Goal: Complete application form: Complete application form

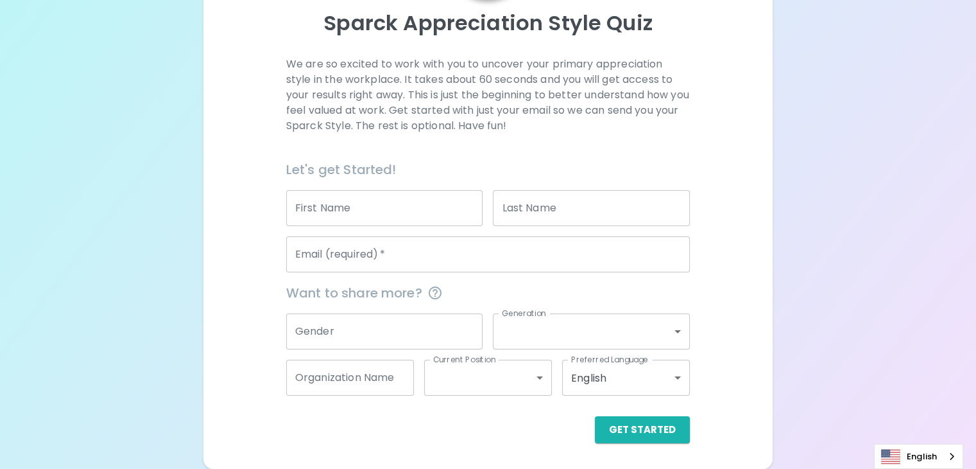
scroll to position [174, 0]
click at [452, 200] on input "First Name" at bounding box center [384, 208] width 197 height 36
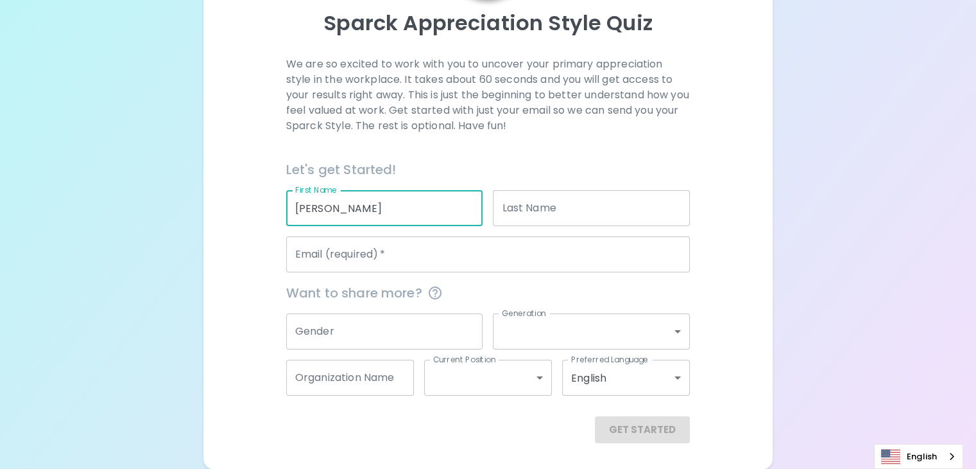
click at [393, 210] on input "[PERSON_NAME]" at bounding box center [384, 208] width 197 height 36
click at [394, 207] on input "[PERSON_NAME]" at bounding box center [384, 208] width 197 height 36
type input "[PERSON_NAME]"
click at [528, 209] on div "Last Name Last Name" at bounding box center [591, 208] width 197 height 36
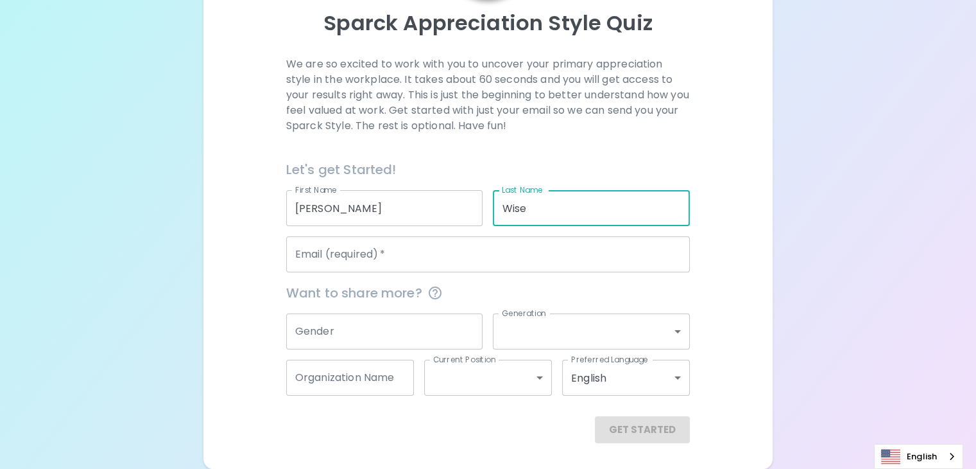
type input "Wise"
click at [436, 257] on input "Email (required)   *" at bounding box center [488, 254] width 404 height 36
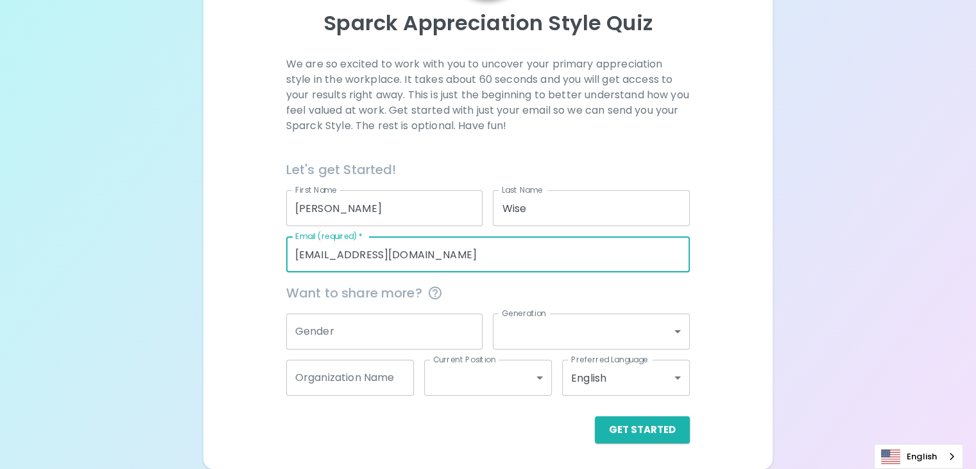
type input "[EMAIL_ADDRESS][DOMAIN_NAME]"
click at [431, 324] on input "Gender" at bounding box center [384, 331] width 197 height 36
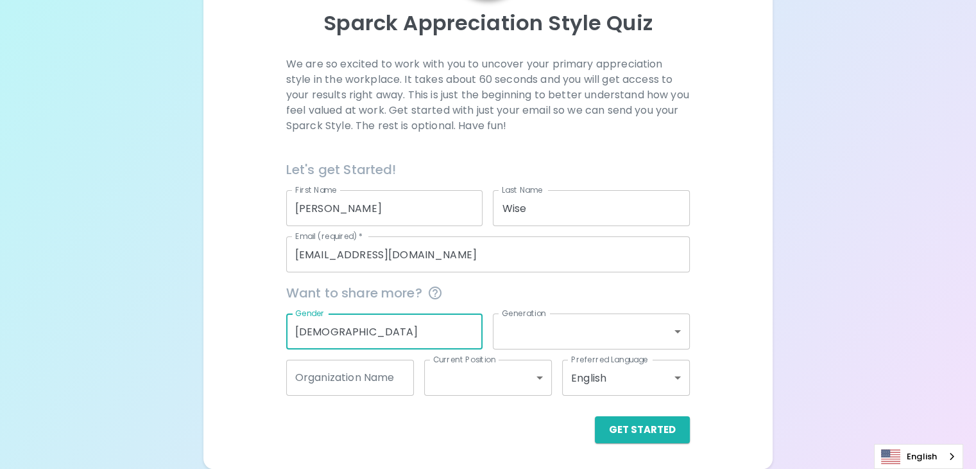
type input "[DEMOGRAPHIC_DATA]"
click at [530, 335] on body "Sparck Appreciation Style Quiz We are so excited to work with you to uncover yo…" at bounding box center [488, 163] width 976 height 612
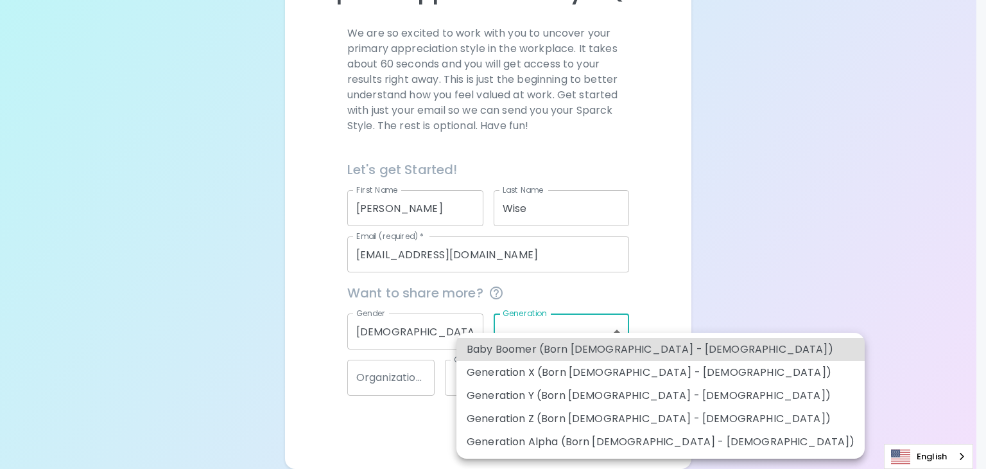
click at [534, 429] on li "Generation Z (Born [DEMOGRAPHIC_DATA] - [DEMOGRAPHIC_DATA])" at bounding box center [660, 418] width 408 height 23
type input "generation_z"
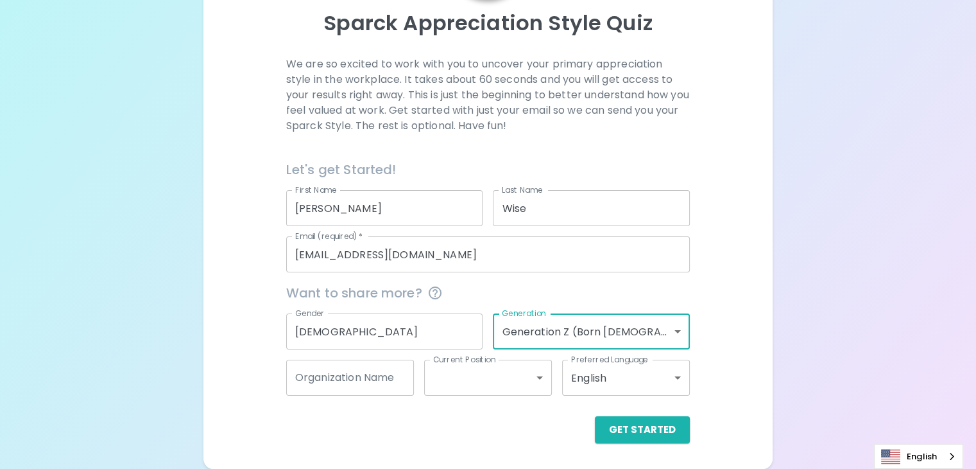
click at [405, 385] on input "Organization Name" at bounding box center [350, 377] width 128 height 36
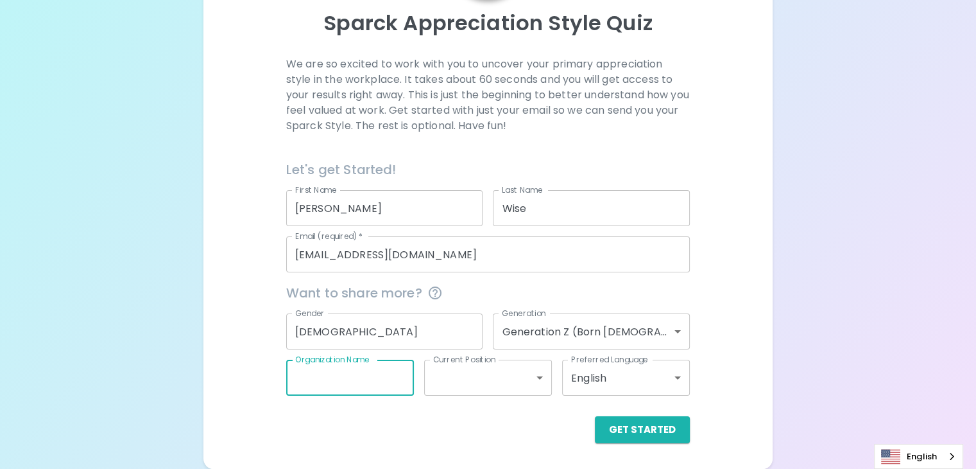
type input "Sparklean"
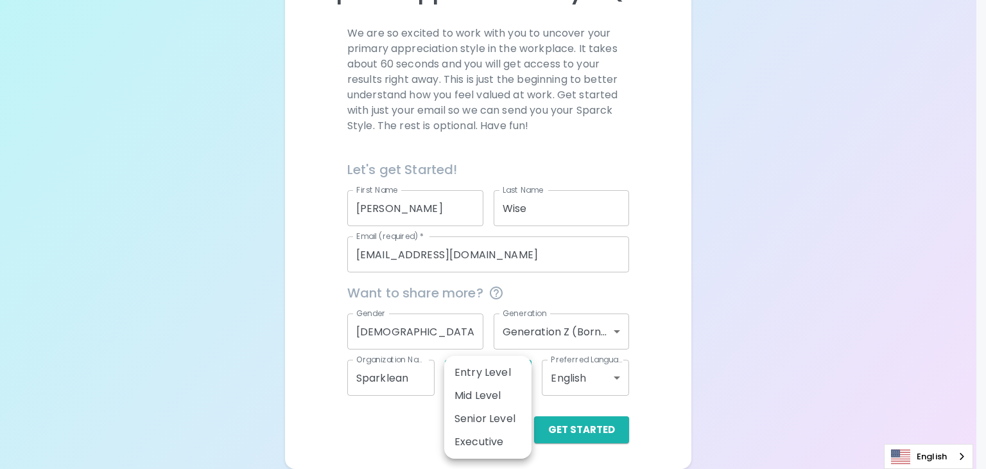
click at [485, 387] on body "Sparck Appreciation Style Quiz We are so excited to work with you to uncover yo…" at bounding box center [493, 147] width 986 height 643
click at [497, 378] on li "Entry Level" at bounding box center [487, 372] width 87 height 23
type input "entry_level"
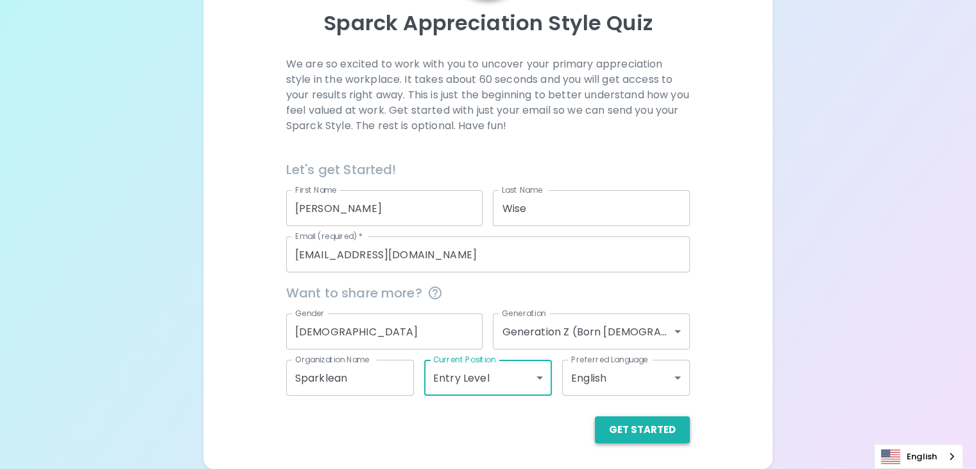
click at [595, 432] on button "Get Started" at bounding box center [642, 429] width 95 height 27
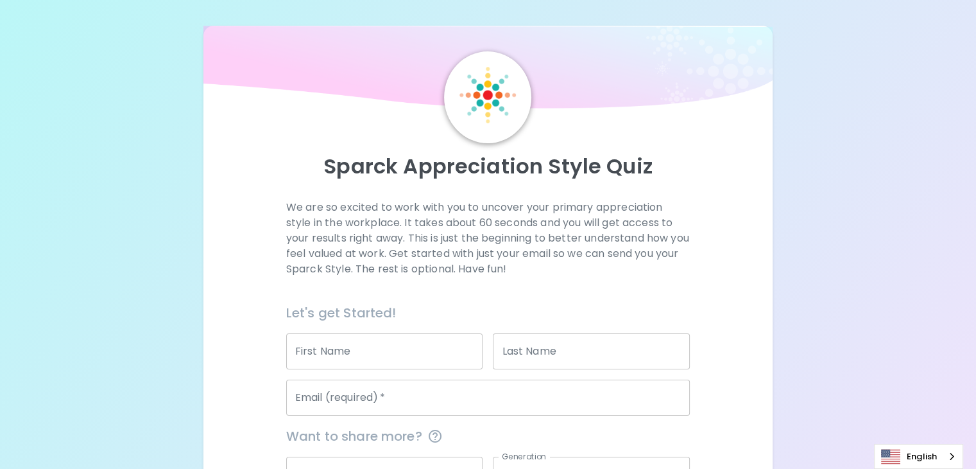
scroll to position [174, 0]
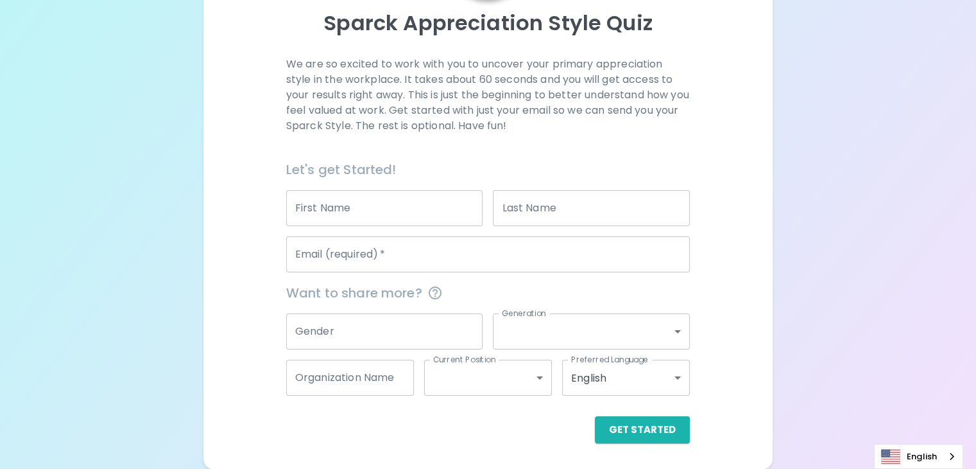
click at [460, 242] on input "Email (required)   *" at bounding box center [488, 254] width 404 height 36
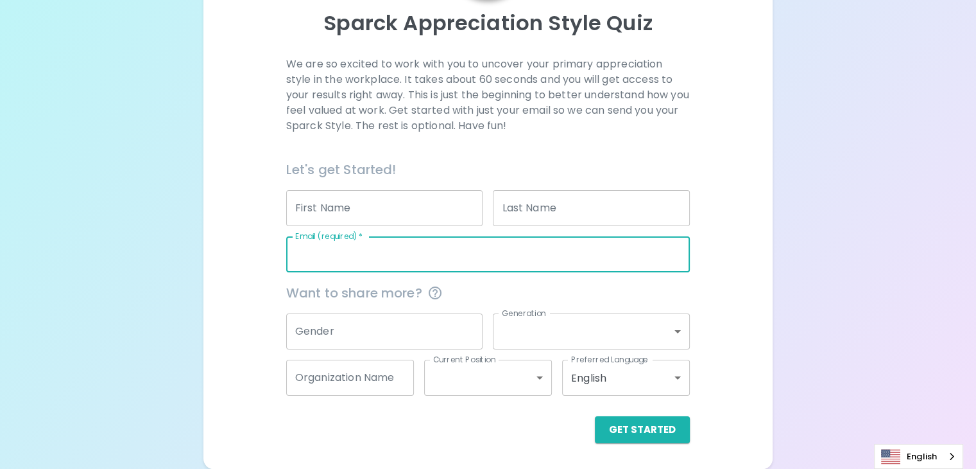
type input "[EMAIL_ADDRESS][DOMAIN_NAME]"
click at [595, 428] on button "Get Started" at bounding box center [642, 429] width 95 height 27
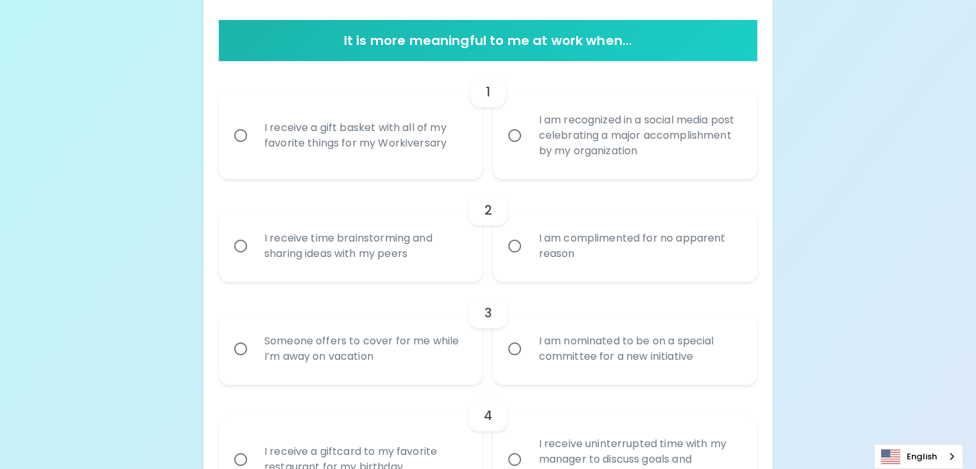
scroll to position [248, 0]
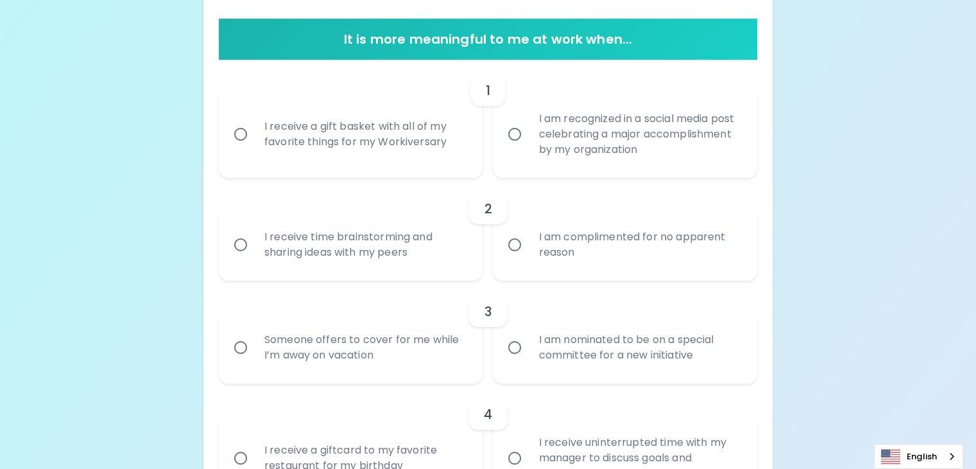
drag, startPoint x: 458, startPoint y: 211, endPoint x: 451, endPoint y: 208, distance: 7.8
click at [457, 165] on div "I receive a gift basket with all of my favorite things for my Workiversary" at bounding box center [365, 134] width 222 height 62
click at [254, 148] on input "I receive a gift basket with all of my favorite things for my Workiversary" at bounding box center [240, 134] width 27 height 27
radio input "true"
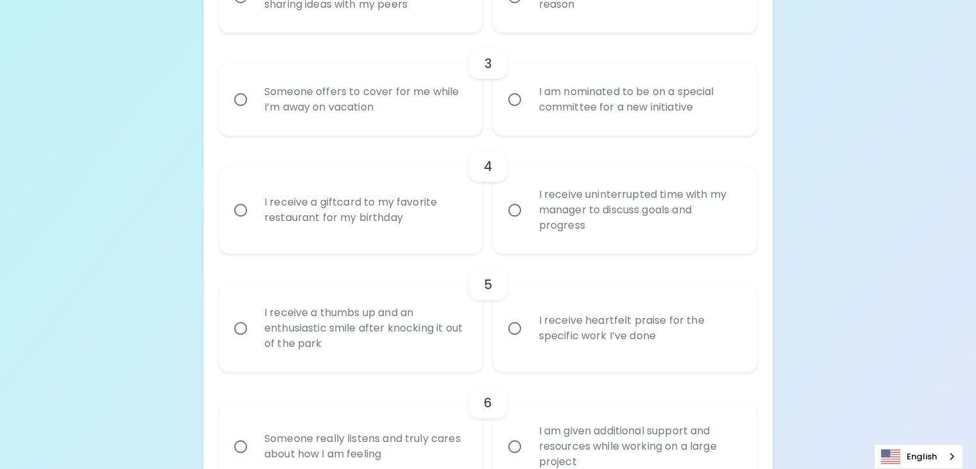
scroll to position [496, 0]
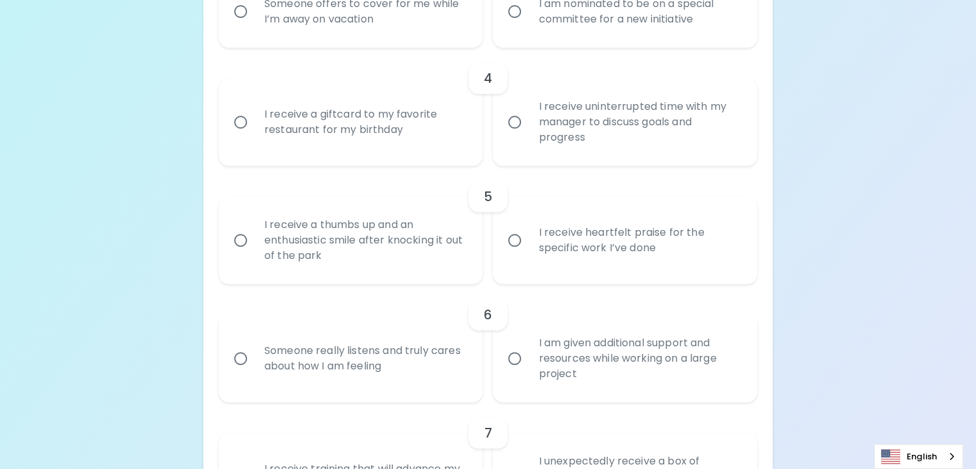
scroll to position [598, 0]
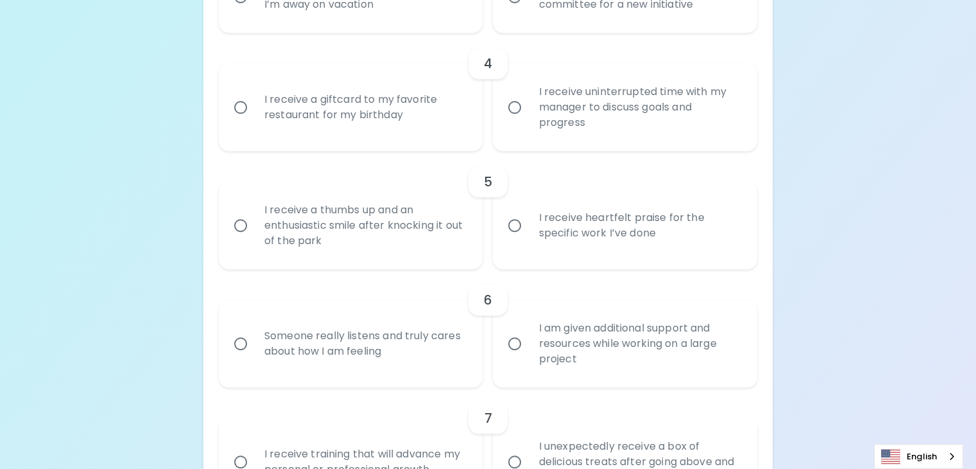
radio input "true"
radio input "false"
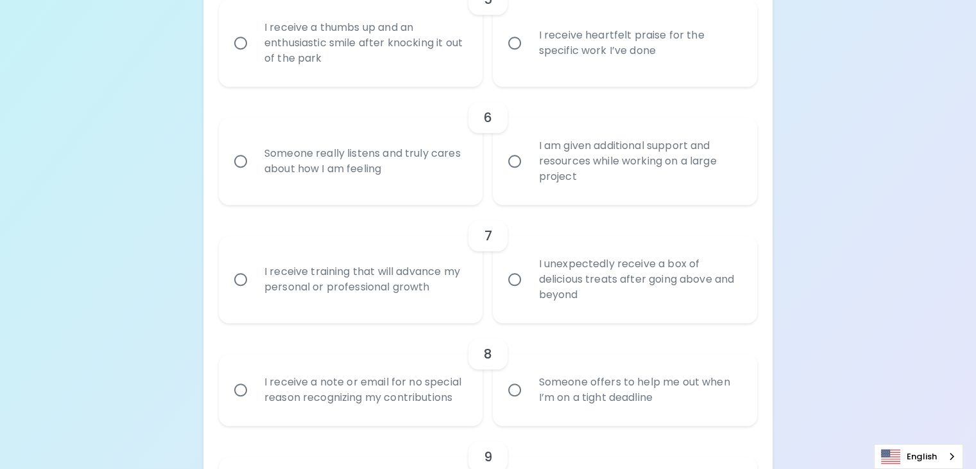
scroll to position [783, 0]
radio input "true"
radio input "false"
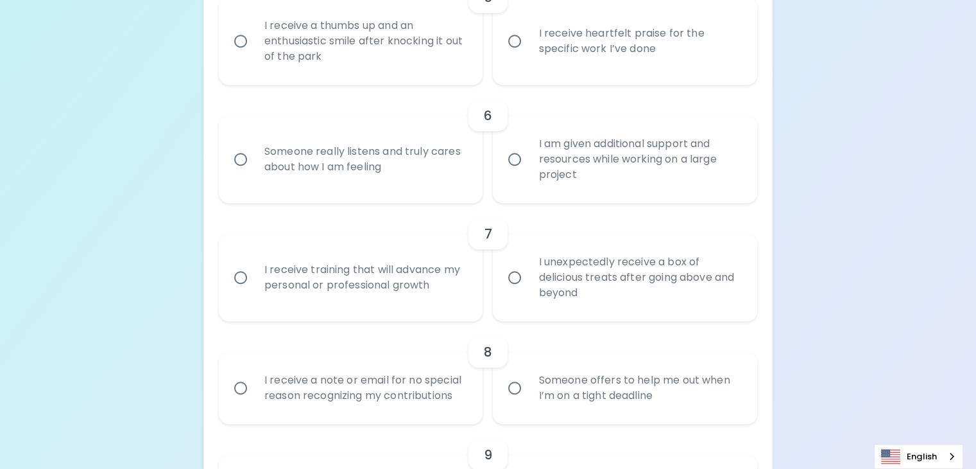
radio input "false"
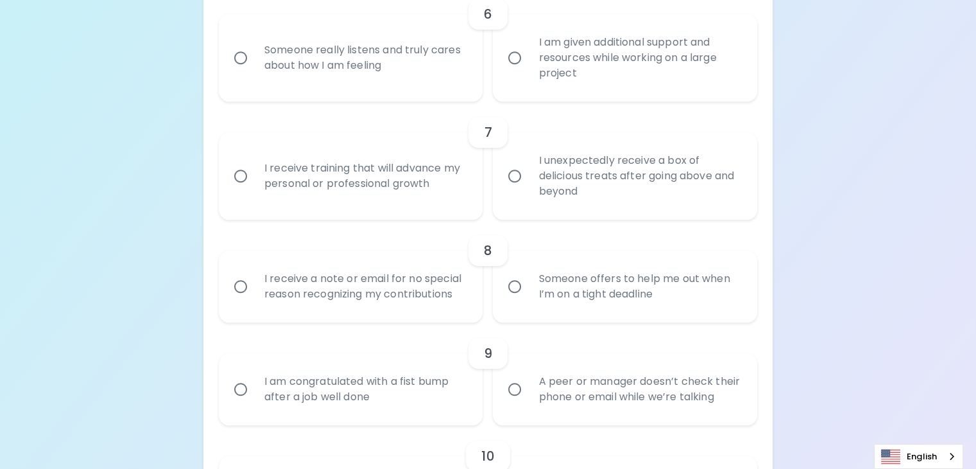
scroll to position [885, 0]
radio input "true"
radio input "false"
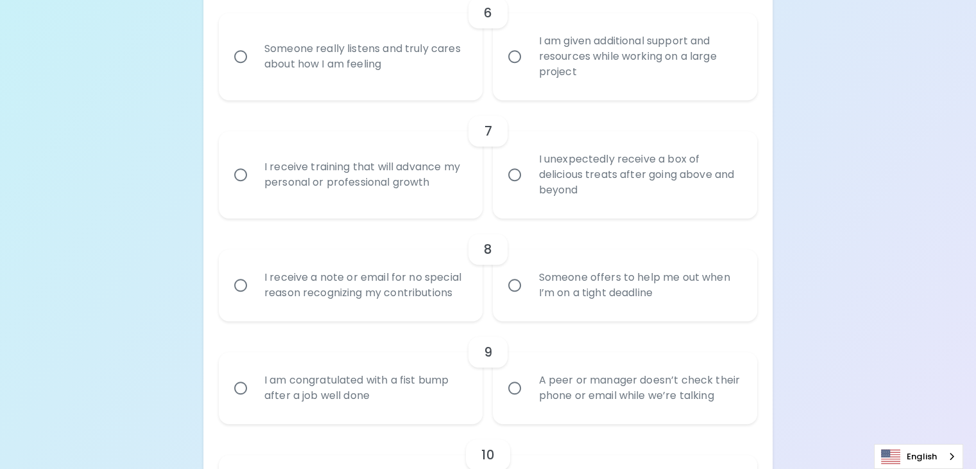
radio input "false"
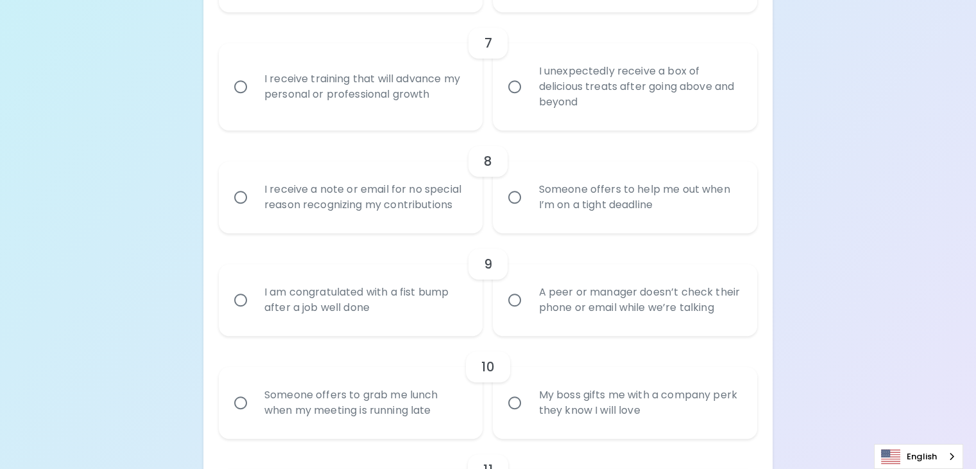
scroll to position [988, 0]
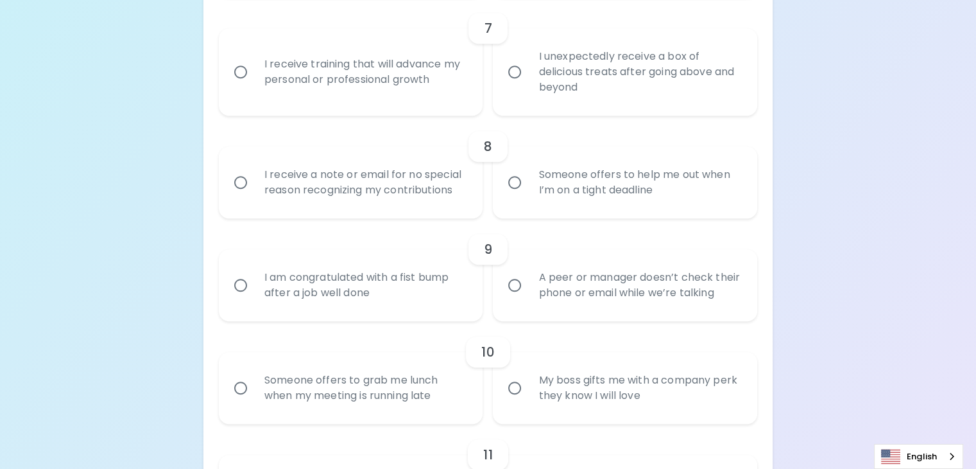
radio input "true"
radio input "false"
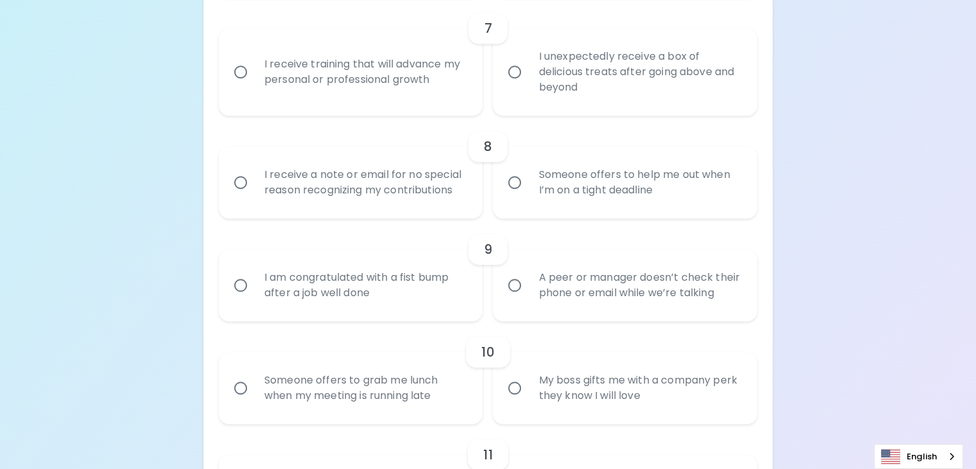
radio input "false"
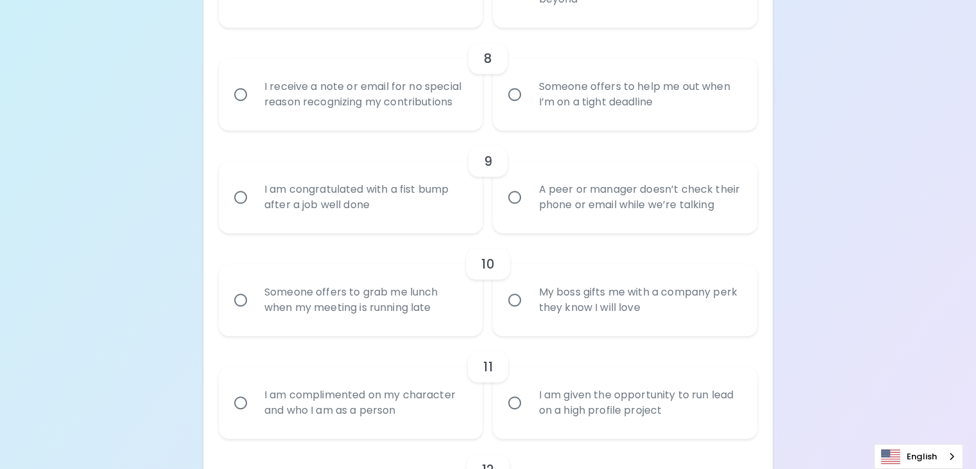
scroll to position [1091, 0]
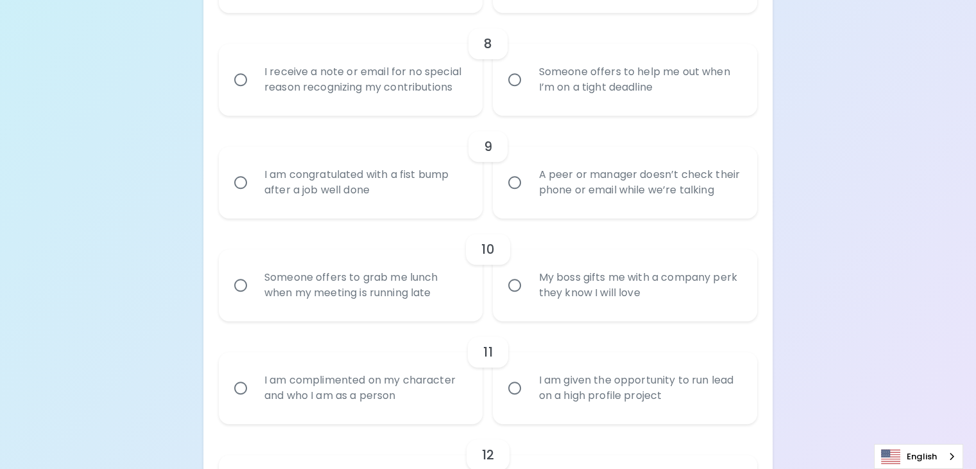
radio input "true"
radio input "false"
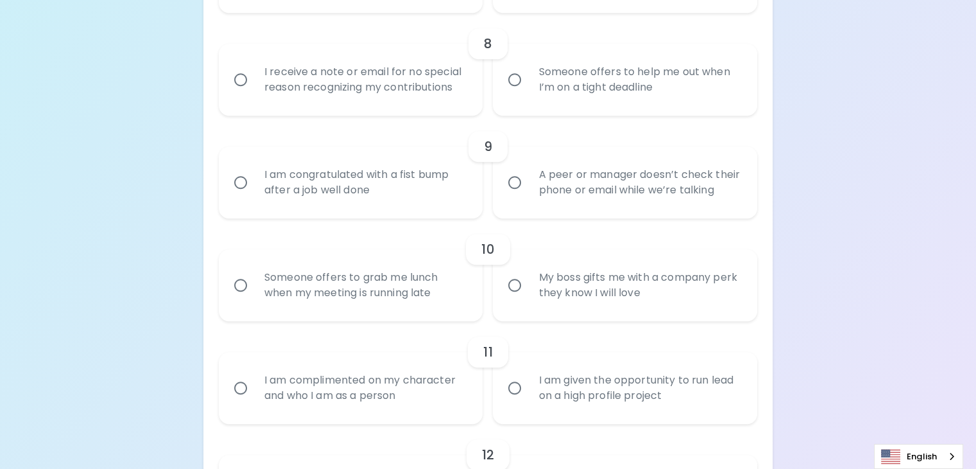
radio input "false"
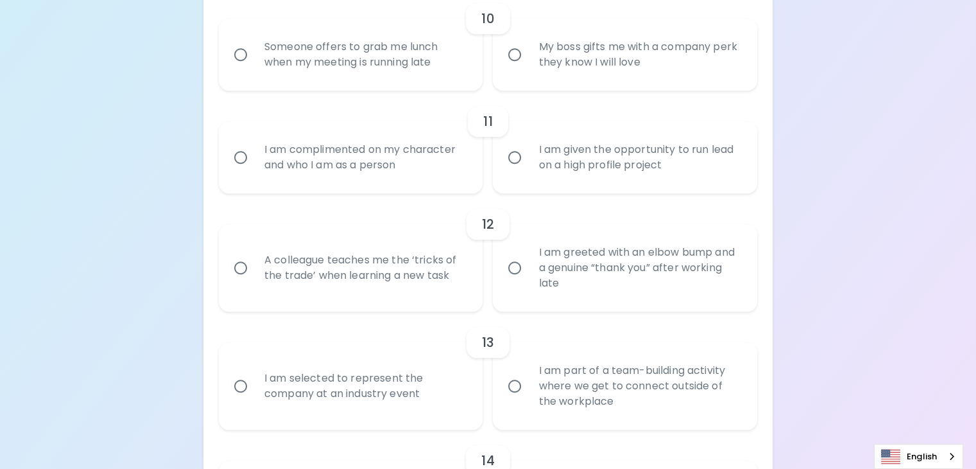
scroll to position [1320, 0]
radio input "true"
radio input "false"
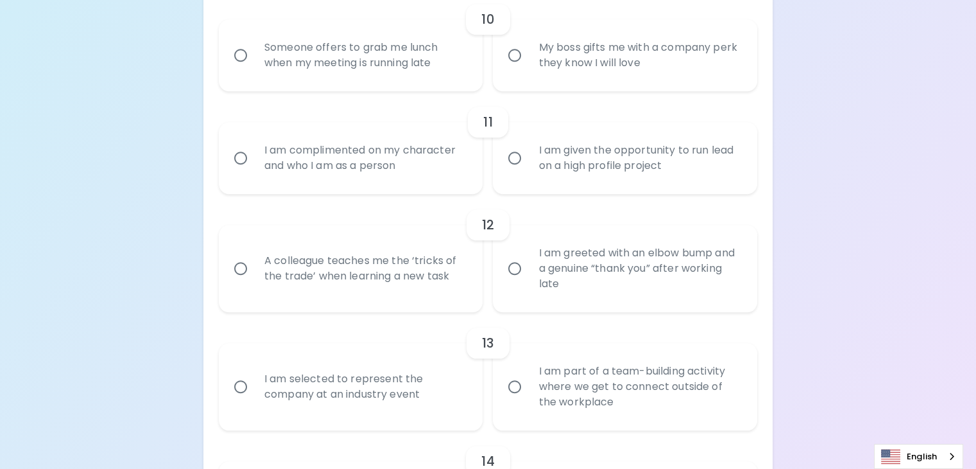
radio input "false"
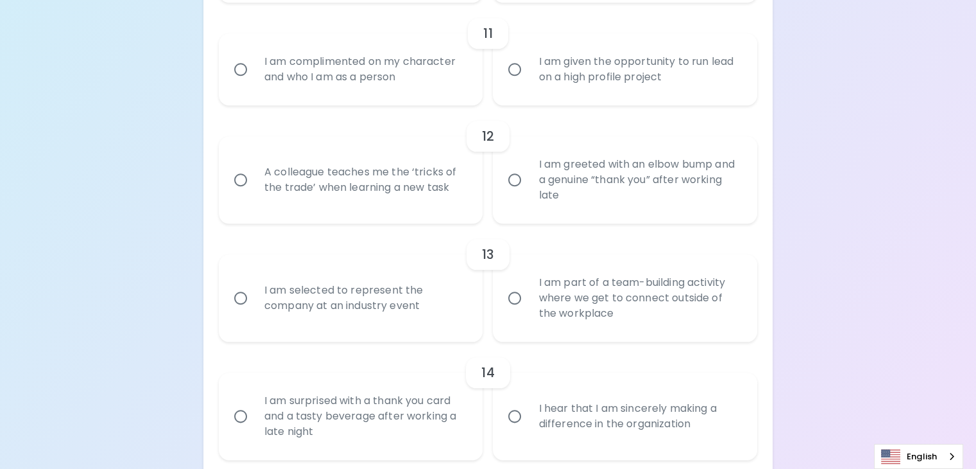
scroll to position [1423, 0]
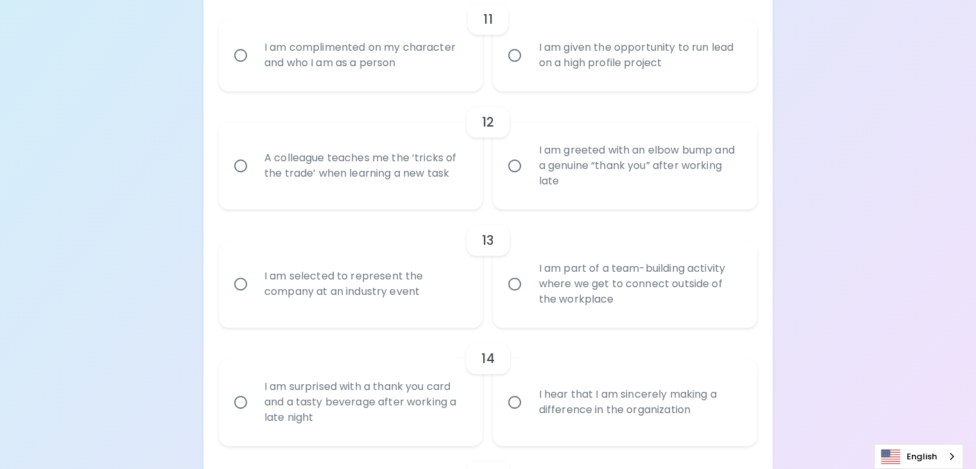
radio input "true"
radio input "false"
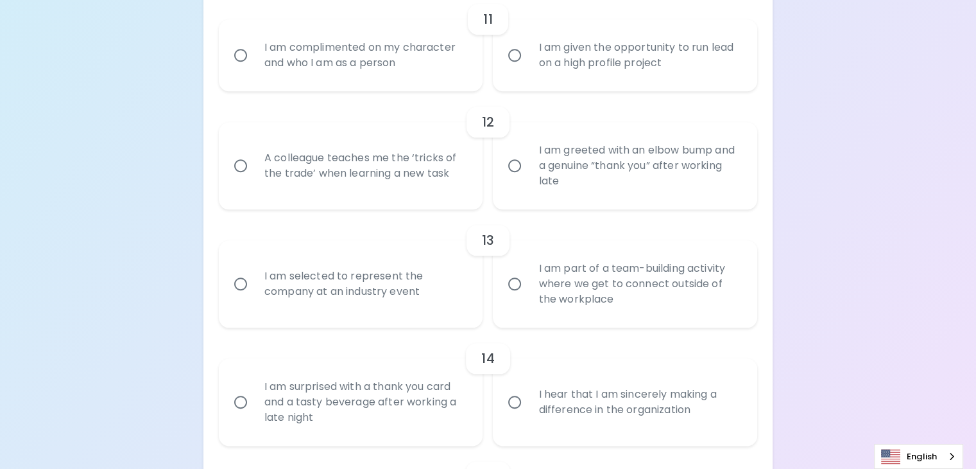
radio input "false"
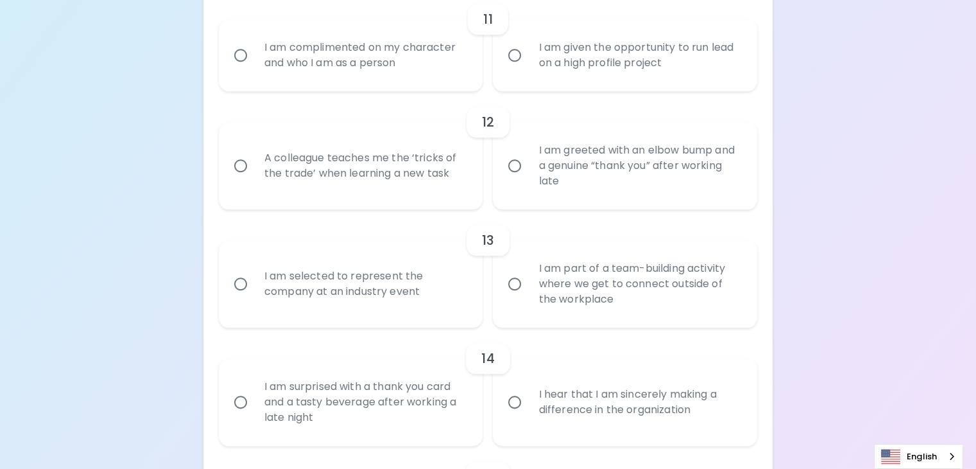
scroll to position [1526, 0]
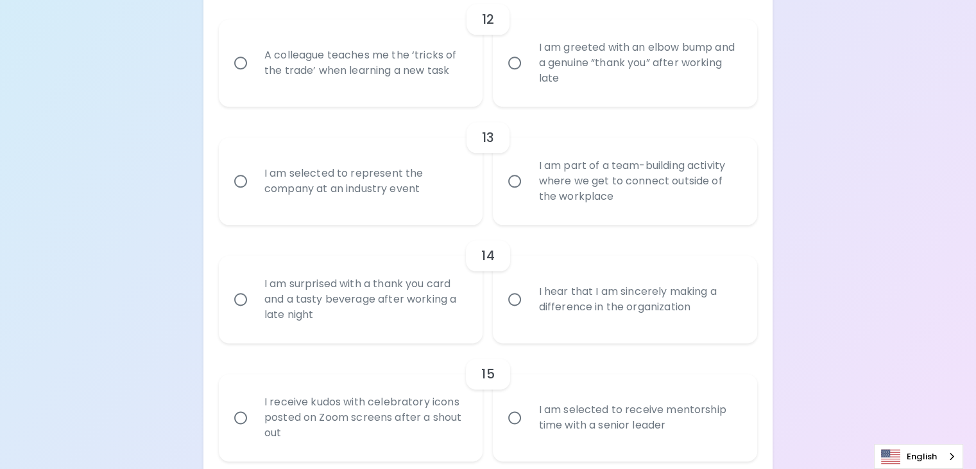
radio input "true"
radio input "false"
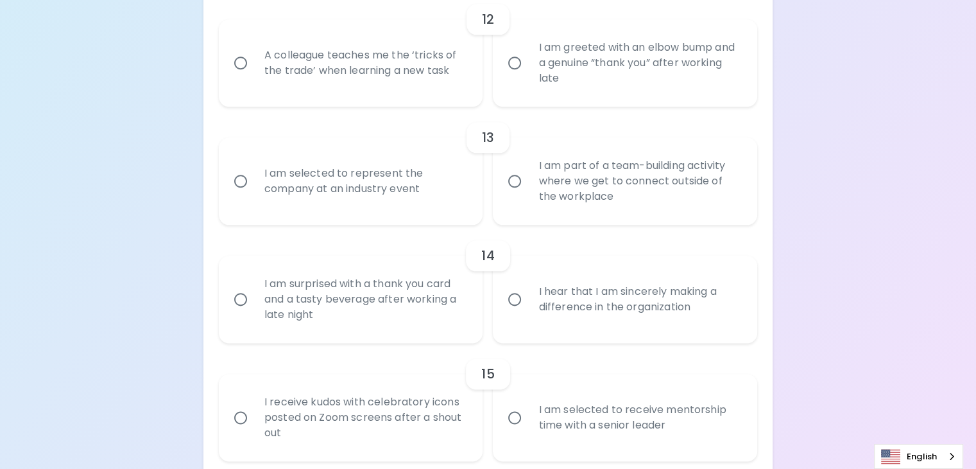
radio input "false"
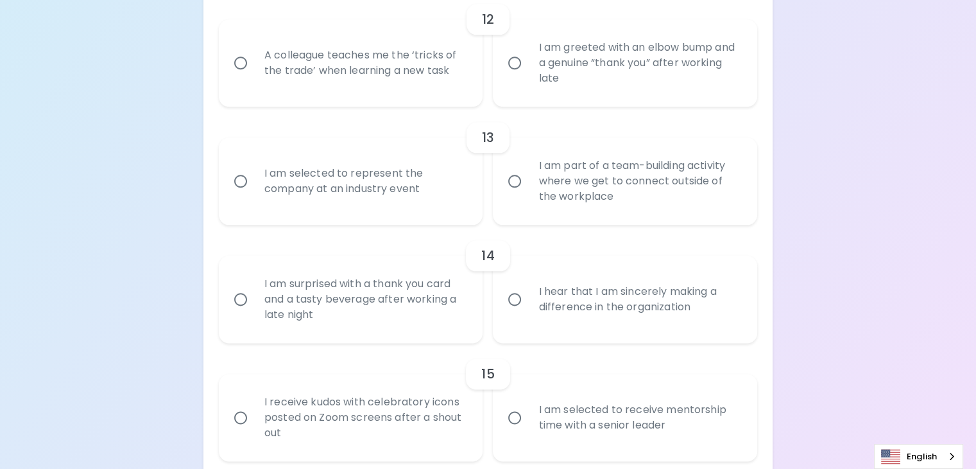
radio input "false"
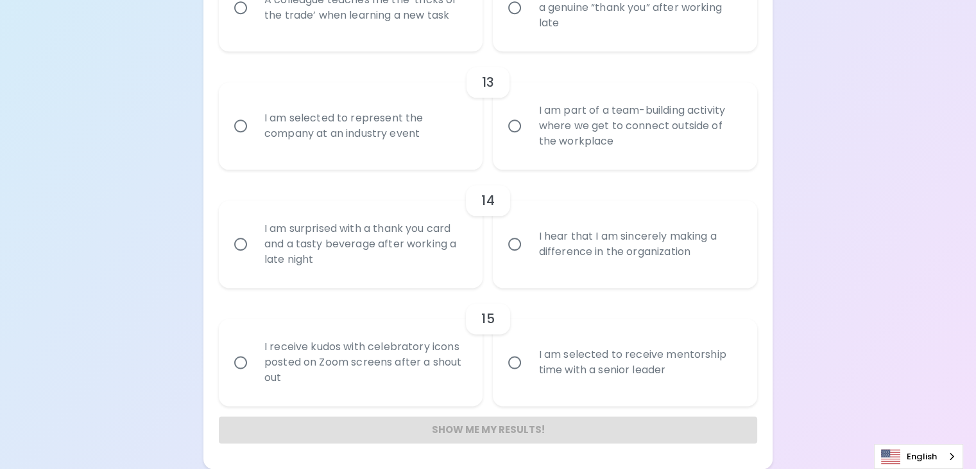
scroll to position [1695, 0]
radio input "true"
radio input "false"
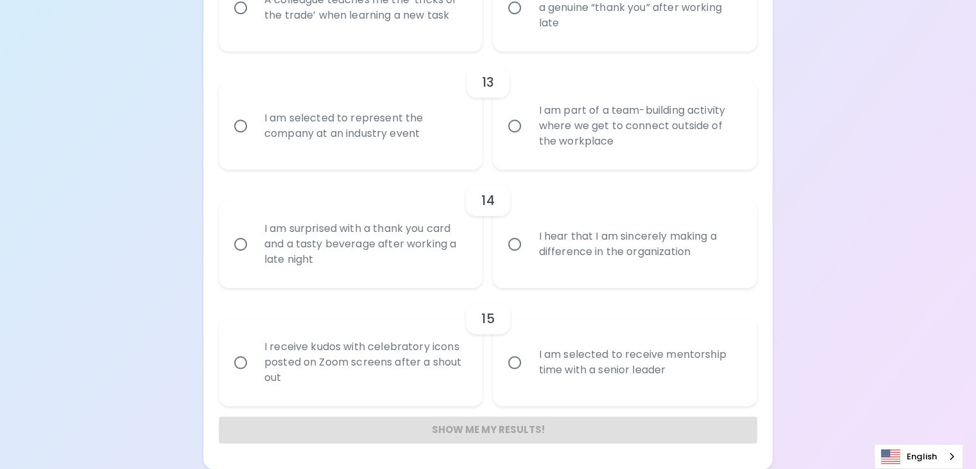
radio input "false"
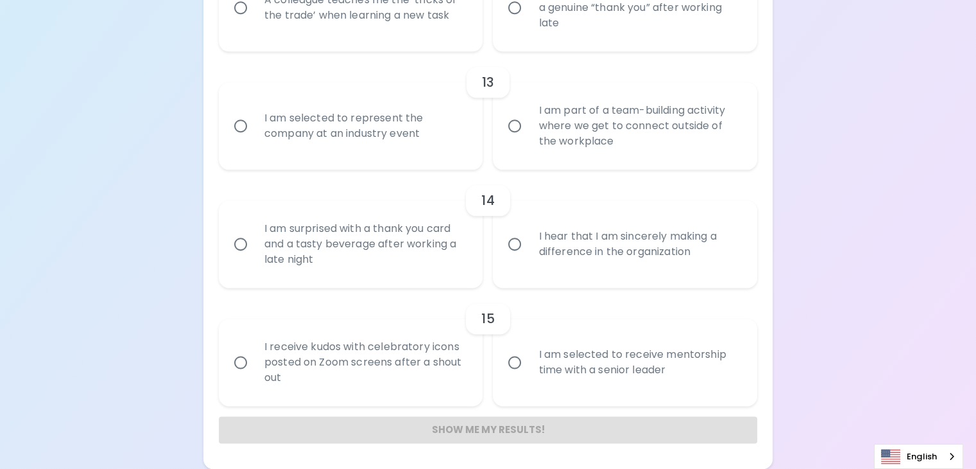
radio input "false"
radio input "true"
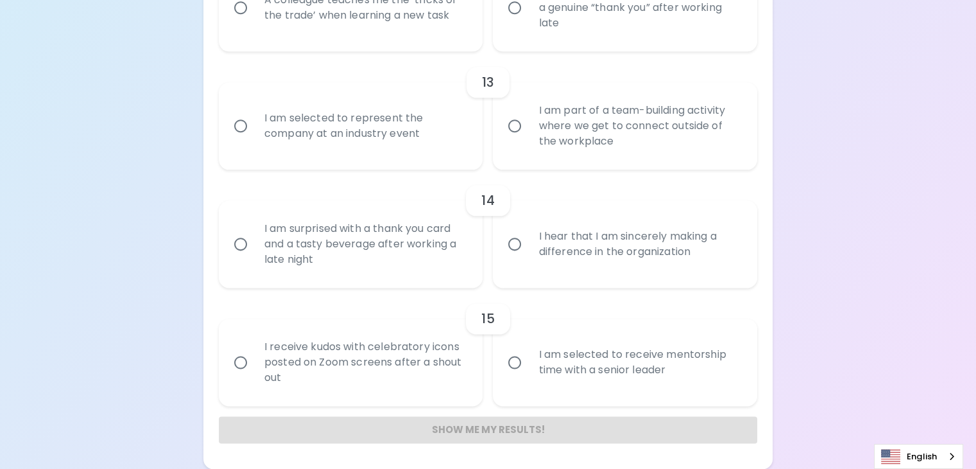
click at [442, 39] on div "A colleague teaches me the ‘tricks of the trade’ when learning a new task" at bounding box center [365, 8] width 222 height 62
click at [254, 21] on input "A colleague teaches me the ‘tricks of the trade’ when learning a new task" at bounding box center [240, 7] width 27 height 27
radio input "false"
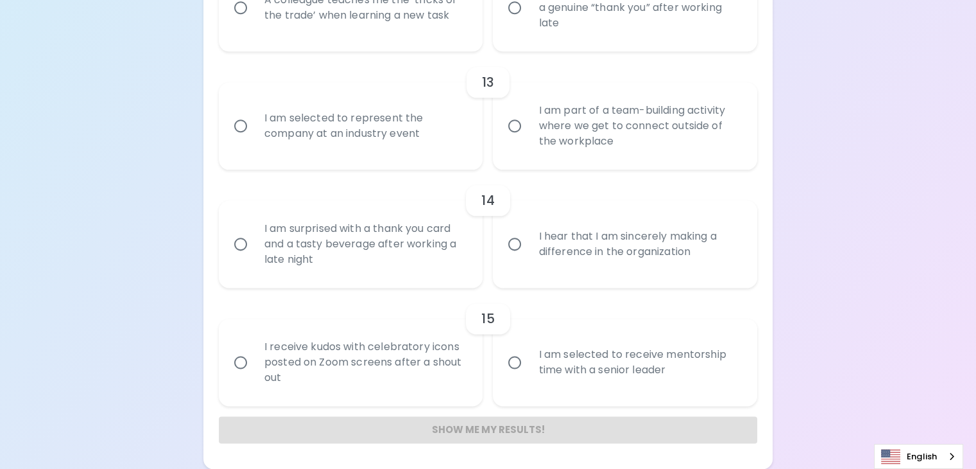
radio input "false"
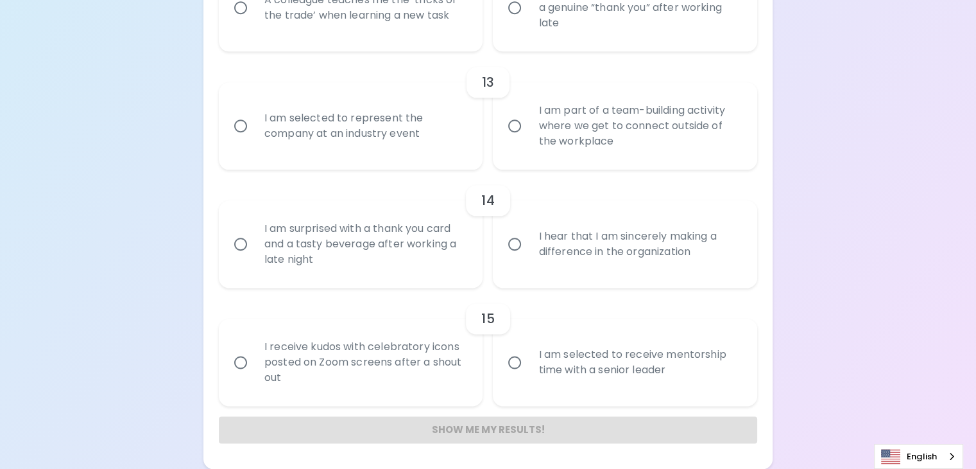
radio input "false"
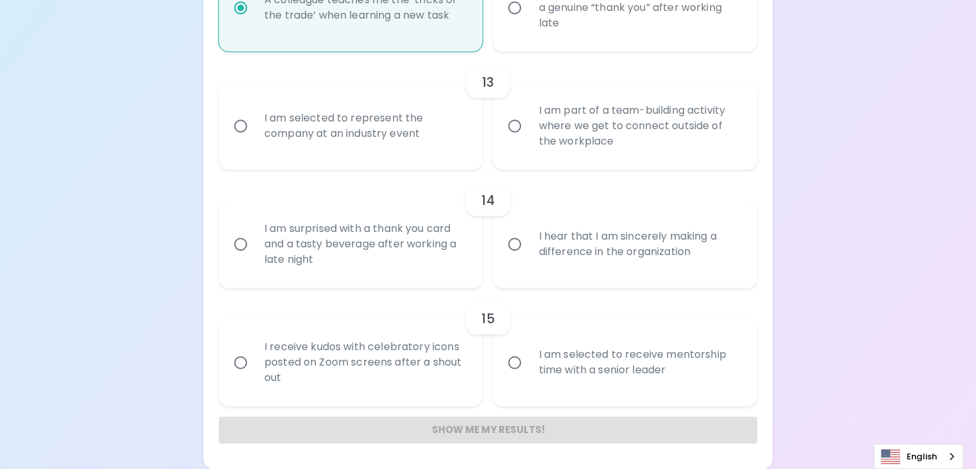
scroll to position [1900, 0]
radio input "true"
click at [642, 159] on div "I am part of a team-building activity where we get to connect outside of the wo…" at bounding box center [639, 125] width 222 height 77
click at [528, 139] on input "I am part of a team-building activity where we get to connect outside of the wo…" at bounding box center [514, 125] width 27 height 27
radio input "false"
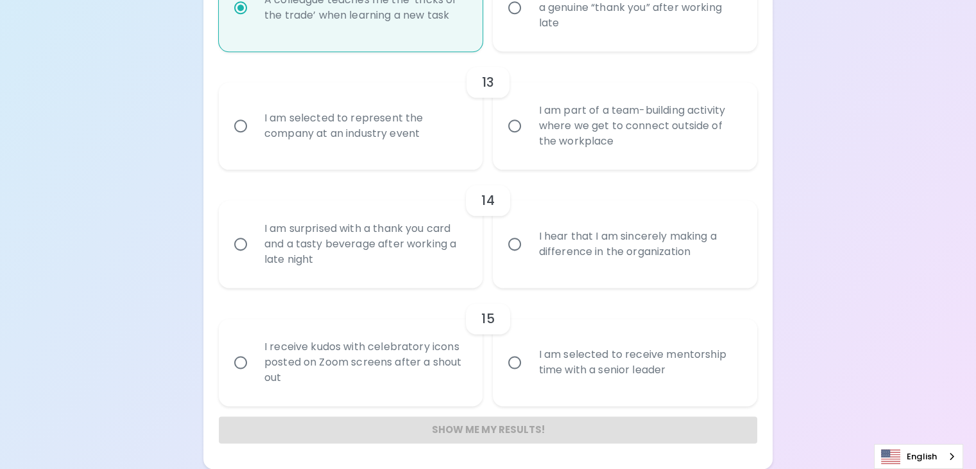
radio input "false"
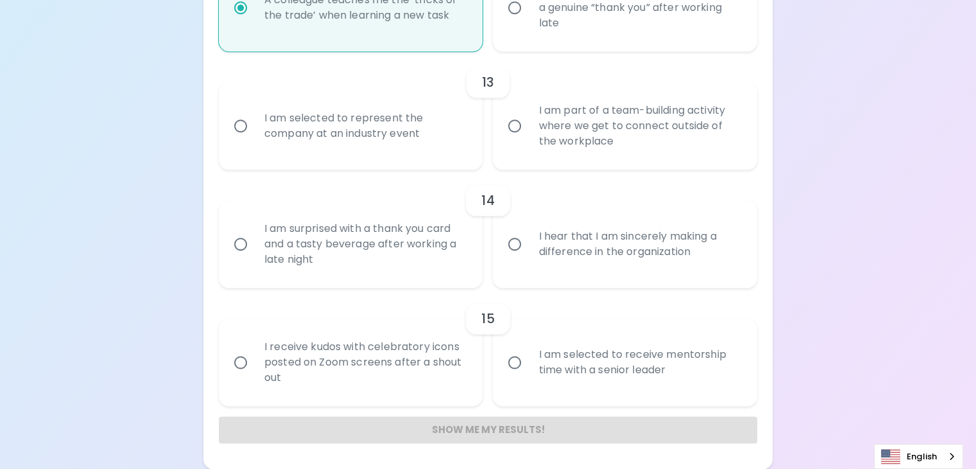
radio input "false"
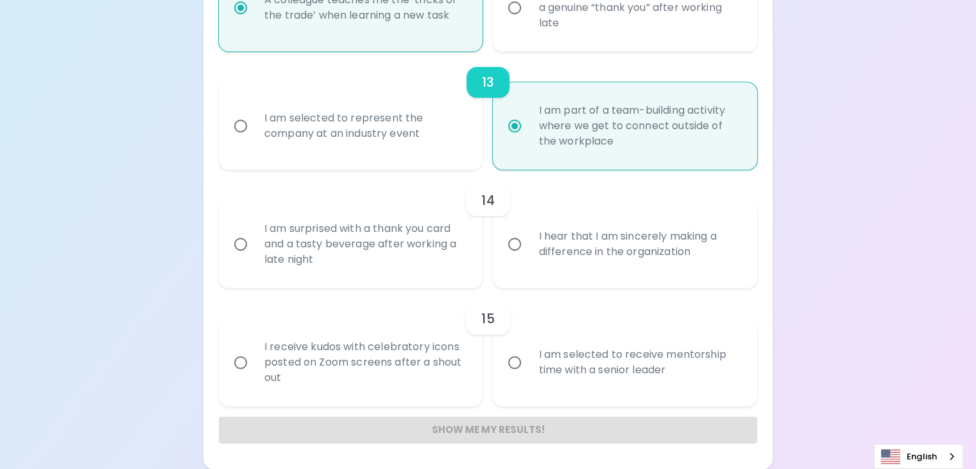
scroll to position [1992, 0]
radio input "true"
click at [431, 185] on div "14" at bounding box center [488, 200] width 539 height 31
click at [416, 205] on div "I am surprised with a thank you card and a tasty beverage after working a late …" at bounding box center [365, 243] width 222 height 77
click at [254, 230] on input "I am surprised with a thank you card and a tasty beverage after working a late …" at bounding box center [240, 243] width 27 height 27
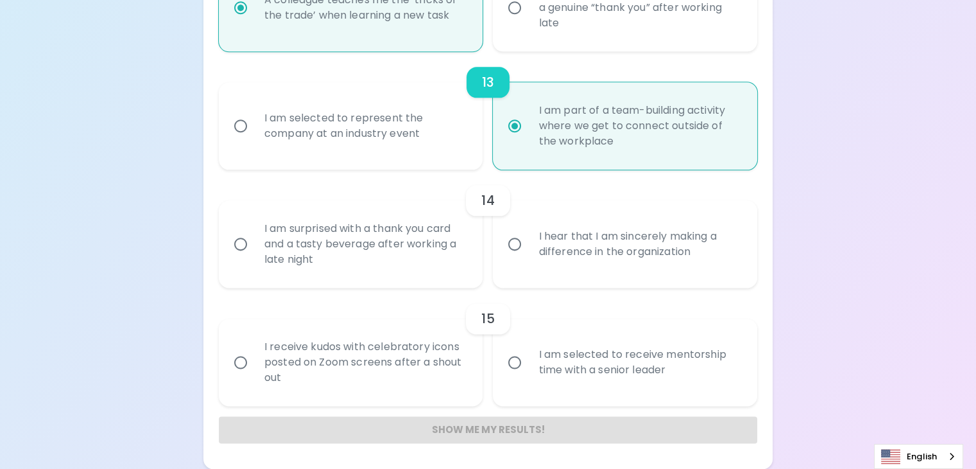
radio input "false"
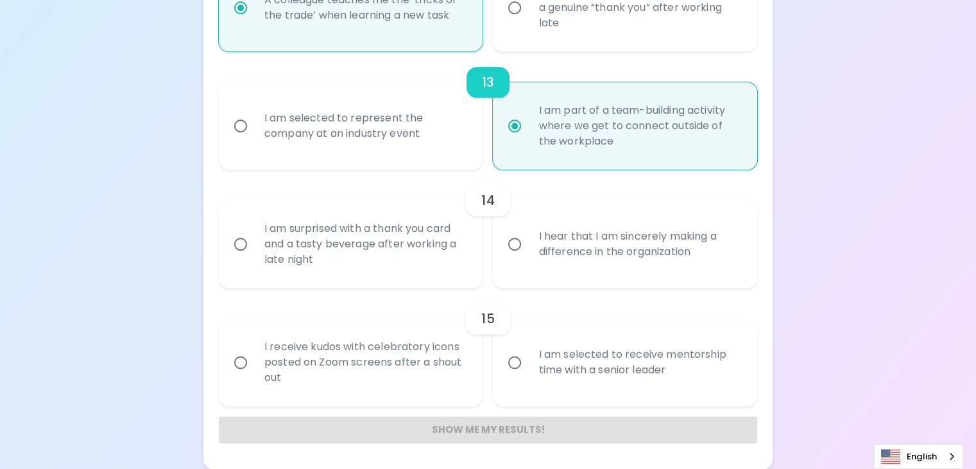
radio input "false"
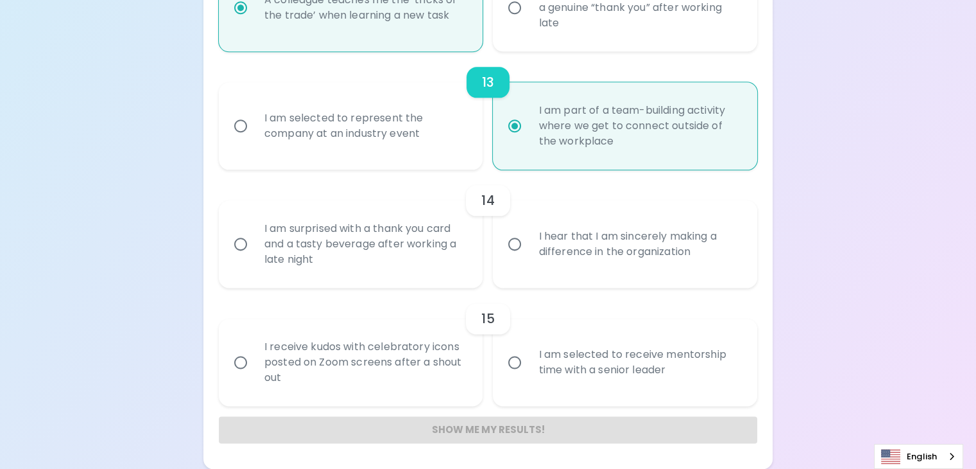
radio input "false"
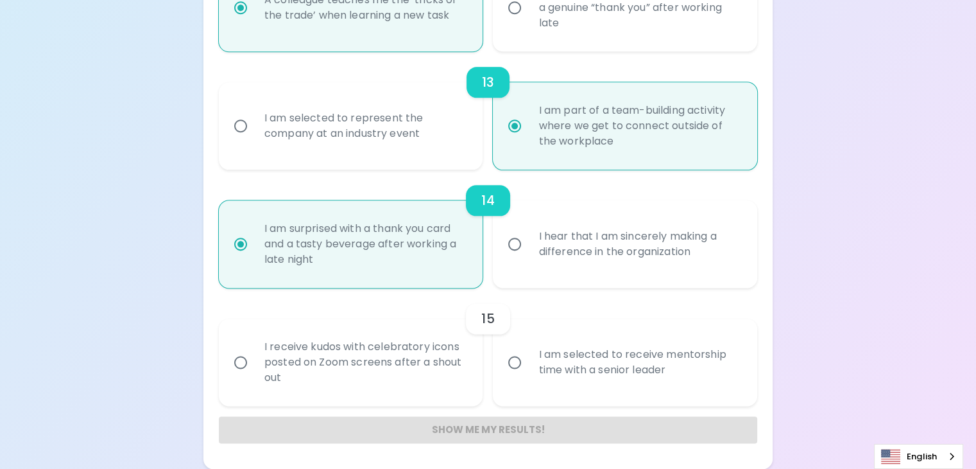
radio input "true"
click at [613, 331] on div "I am selected to receive mentorship time with a senior leader" at bounding box center [639, 362] width 222 height 62
click at [528, 349] on input "I am selected to receive mentorship time with a senior leader" at bounding box center [514, 362] width 27 height 27
radio input "false"
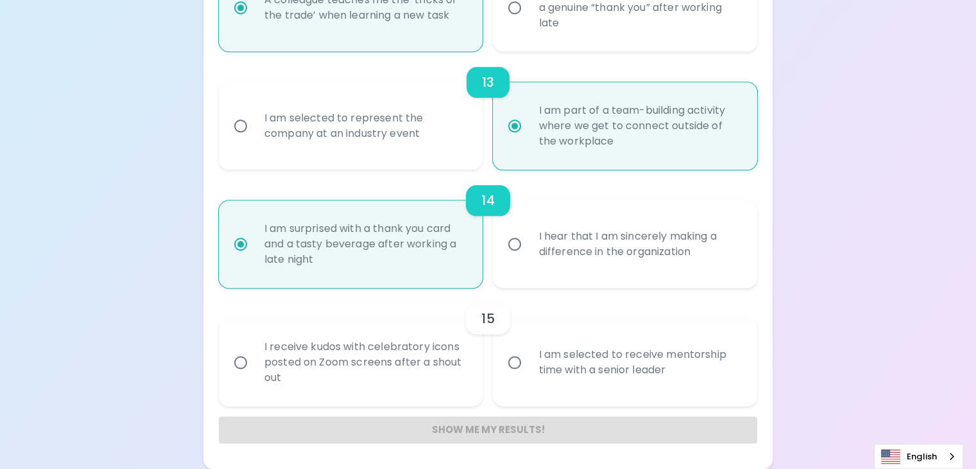
radio input "false"
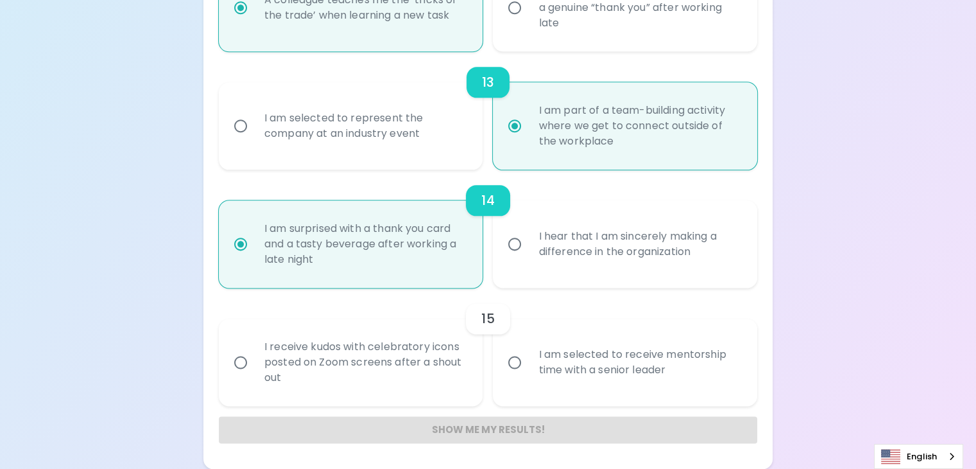
radio input "false"
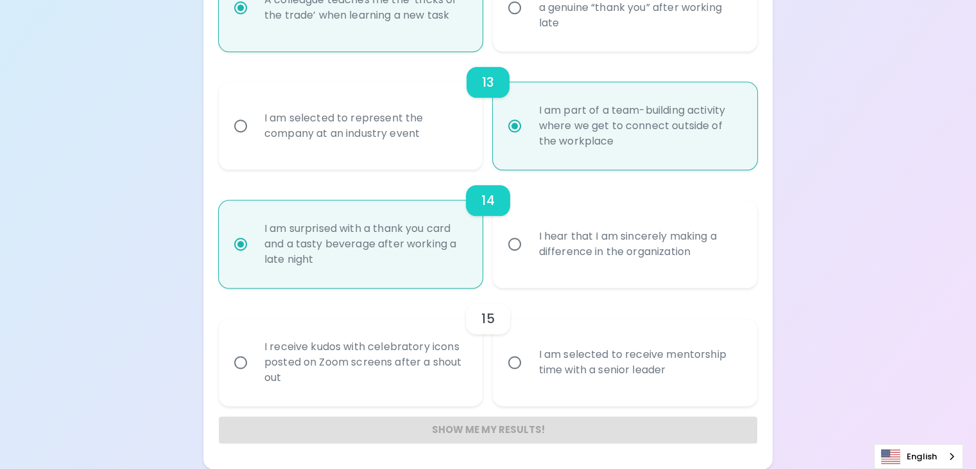
radio input "false"
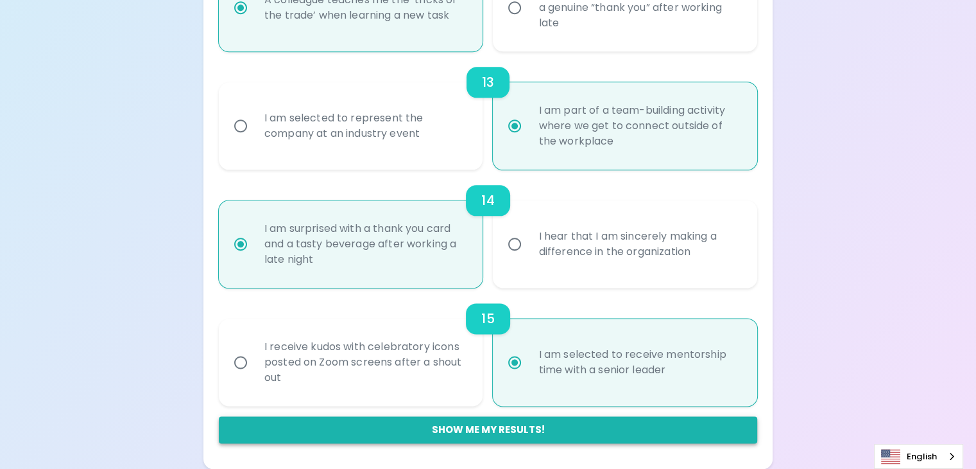
radio input "true"
click at [624, 427] on button "Show me my results!" at bounding box center [488, 429] width 539 height 27
radio input "false"
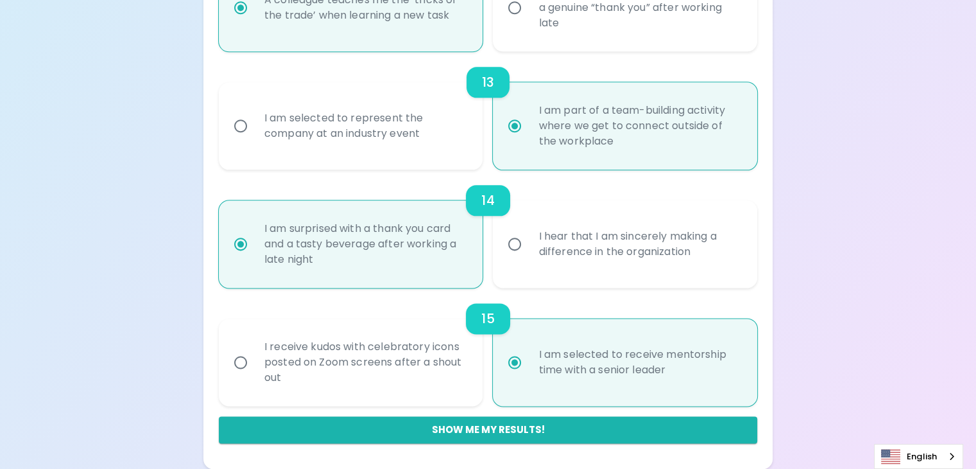
radio input "false"
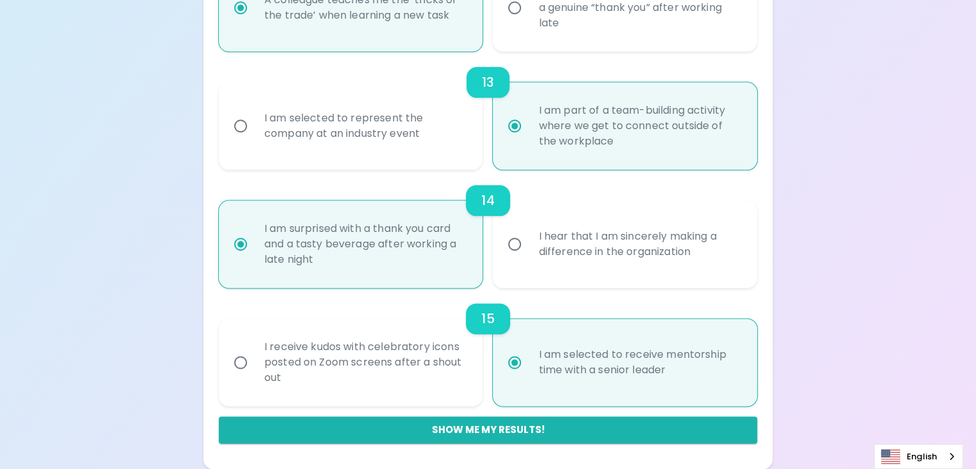
radio input "false"
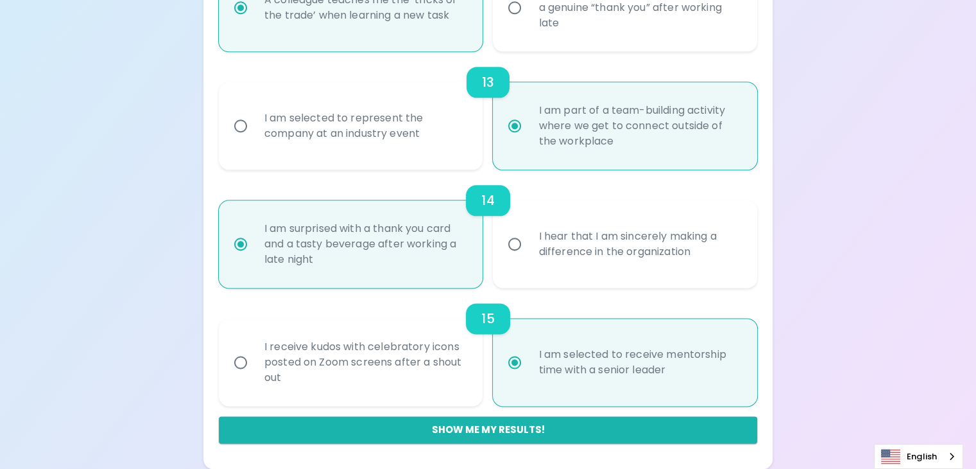
radio input "false"
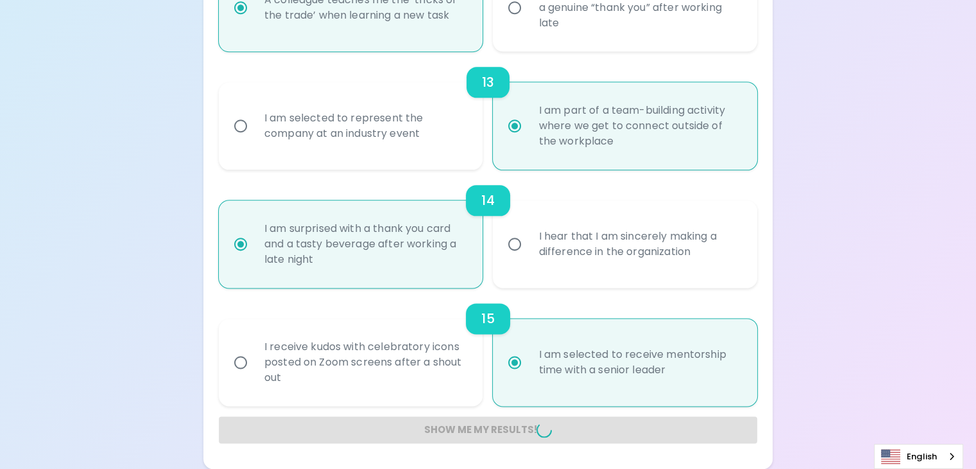
radio input "false"
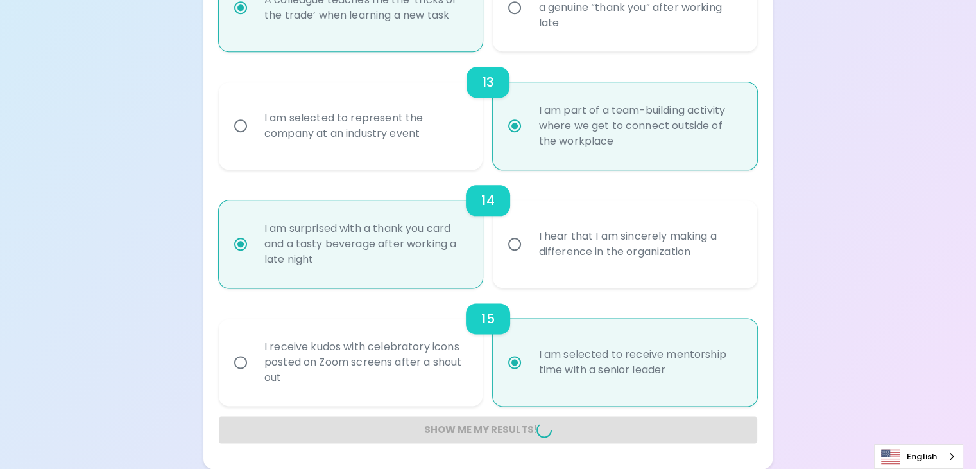
radio input "false"
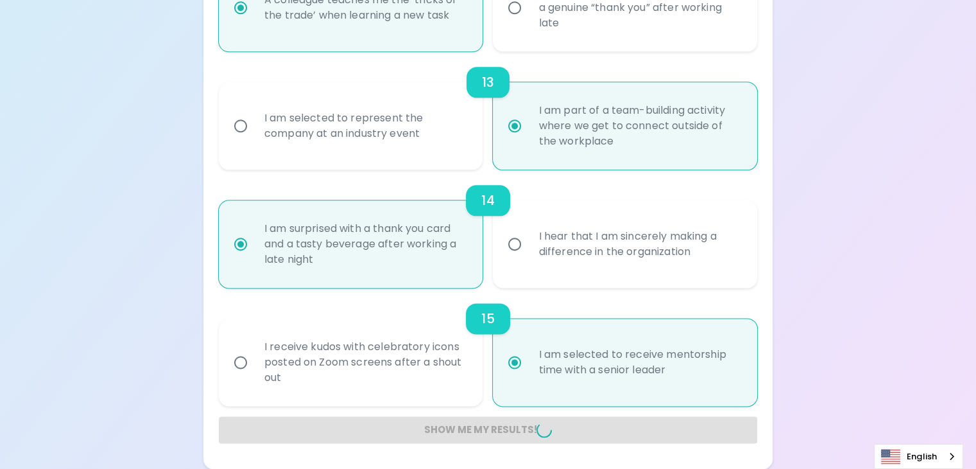
radio input "false"
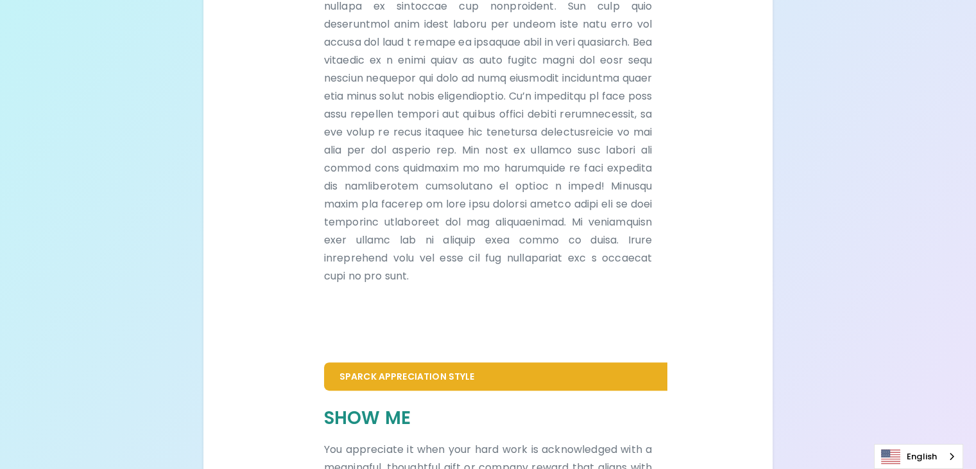
scroll to position [0, 0]
